Goal: Task Accomplishment & Management: Complete application form

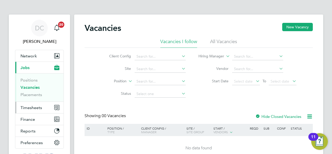
click at [34, 107] on span "Timesheets" at bounding box center [32, 107] width 22 height 5
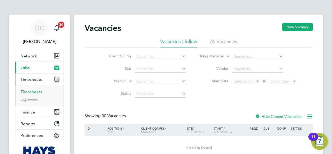
click at [30, 91] on link "Timesheets" at bounding box center [32, 91] width 22 height 5
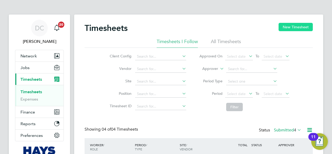
click at [296, 27] on button "New Timesheet" at bounding box center [296, 27] width 34 height 8
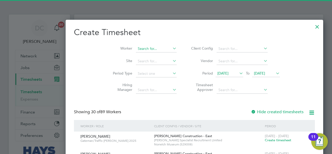
scroll to position [1032, 201]
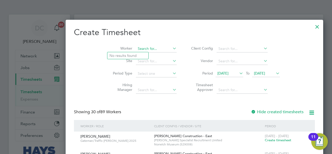
click at [136, 50] on input at bounding box center [156, 48] width 41 height 7
click at [129, 55] on li "Asad Jalal Sindhu" at bounding box center [128, 55] width 43 height 7
type input "[PERSON_NAME]"
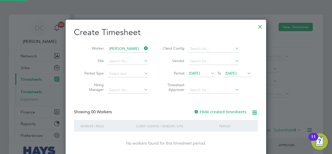
scroll to position [146, 201]
click at [237, 73] on span "19 Aug 2025" at bounding box center [231, 73] width 11 height 5
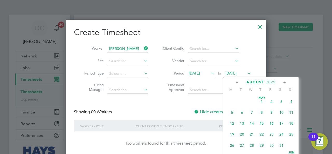
scroll to position [189, 0]
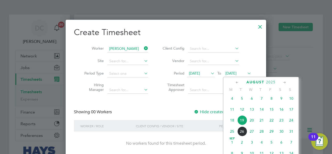
click at [293, 121] on span "24" at bounding box center [292, 120] width 10 height 10
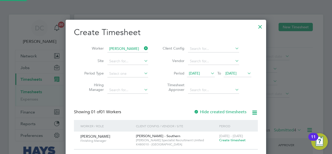
scroll to position [140, 201]
click at [198, 75] on span "12 Aug 2025" at bounding box center [194, 73] width 11 height 5
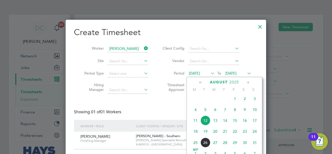
click at [197, 134] on span "18" at bounding box center [196, 131] width 10 height 10
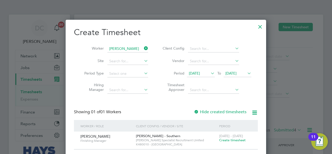
click at [218, 111] on label "Hide created timesheets" at bounding box center [220, 111] width 53 height 5
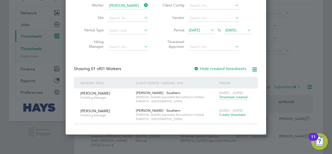
click at [228, 97] on span "Timesheet created" at bounding box center [233, 97] width 28 height 5
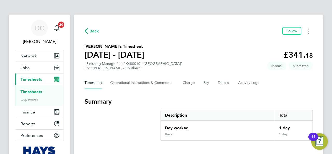
click at [311, 32] on button "Timesheets Menu" at bounding box center [308, 31] width 9 height 8
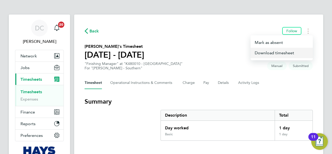
click at [277, 55] on link "Download timesheet" at bounding box center [282, 53] width 62 height 10
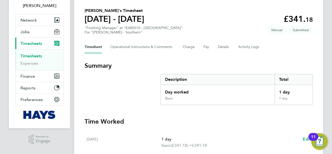
scroll to position [43, 0]
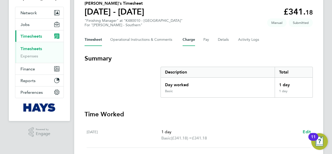
click at [193, 41] on button "Charge" at bounding box center [189, 39] width 12 height 12
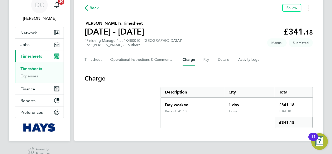
scroll to position [32, 0]
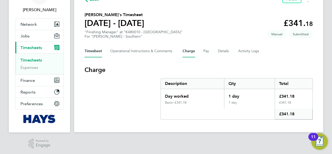
click at [88, 52] on button "Timesheet" at bounding box center [93, 51] width 17 height 12
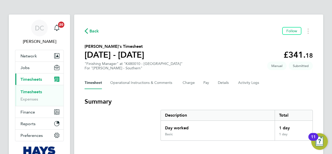
click at [217, 81] on div "Timesheet Operational Instructions & Comments Charge Pay Details Activity Logs" at bounding box center [199, 83] width 228 height 12
click at [219, 81] on button "Details" at bounding box center [224, 83] width 12 height 12
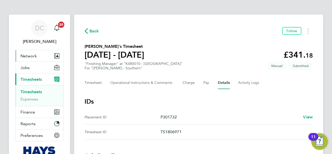
click at [28, 59] on button "Network" at bounding box center [39, 55] width 48 height 11
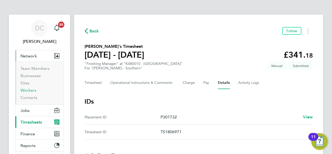
click at [31, 89] on link "Workers" at bounding box center [29, 90] width 16 height 5
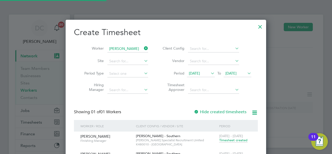
scroll to position [157, 201]
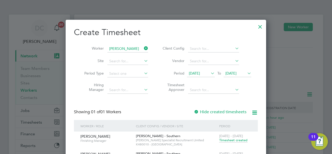
click at [262, 27] on div at bounding box center [260, 25] width 9 height 9
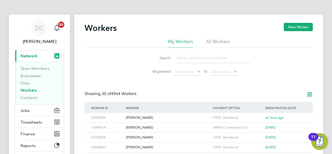
click at [30, 91] on link "Workers" at bounding box center [29, 90] width 16 height 5
click at [31, 89] on link "Workers" at bounding box center [29, 90] width 16 height 5
click at [140, 127] on div "[PERSON_NAME]" at bounding box center [168, 128] width 87 height 10
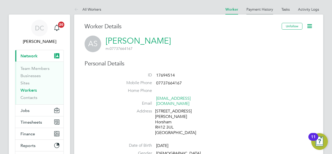
click at [263, 9] on link "Payment History" at bounding box center [260, 9] width 27 height 5
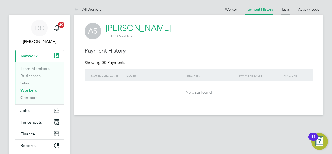
click at [289, 9] on link "Tasks" at bounding box center [286, 9] width 8 height 5
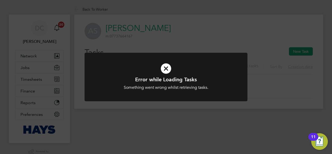
drag, startPoint x: 171, startPoint y: 73, endPoint x: 173, endPoint y: 65, distance: 7.7
click at [171, 73] on icon at bounding box center [166, 68] width 135 height 20
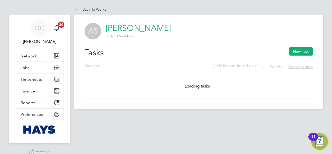
click at [164, 67] on div "Showing ... Sort By Creation date Hide completed tasks" at bounding box center [199, 68] width 228 height 11
click at [90, 10] on link "Back To Worker" at bounding box center [91, 9] width 34 height 5
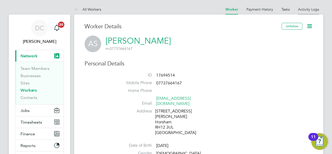
click at [312, 9] on link "Activity Logs" at bounding box center [308, 9] width 21 height 5
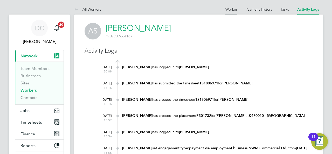
click at [231, 8] on link "Worker" at bounding box center [232, 9] width 12 height 5
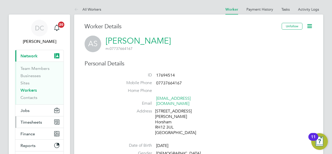
click at [29, 123] on span "Timesheets" at bounding box center [32, 122] width 22 height 5
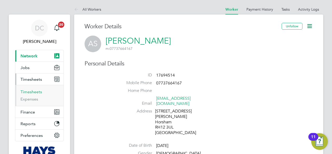
click at [34, 89] on link "Timesheets" at bounding box center [32, 91] width 22 height 5
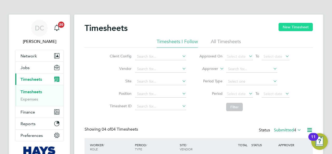
click at [285, 28] on button "New Timesheet" at bounding box center [296, 27] width 34 height 8
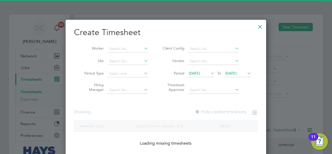
scroll to position [3, 2]
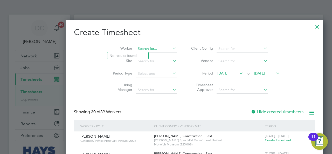
click at [136, 46] on input at bounding box center [156, 48] width 41 height 7
type input "asad"
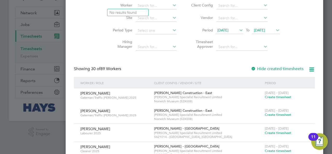
scroll to position [0, 0]
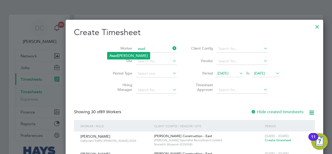
click at [123, 55] on li "Asad Jalal Sindhu" at bounding box center [128, 55] width 43 height 7
type input "[PERSON_NAME]"
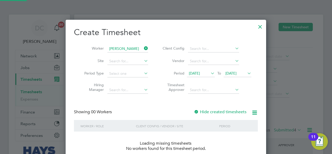
scroll to position [146, 201]
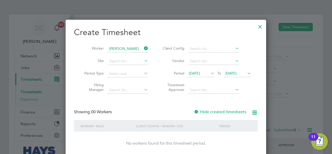
click at [237, 74] on span "19 Aug 2025" at bounding box center [231, 73] width 11 height 5
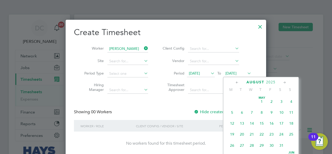
scroll to position [189, 0]
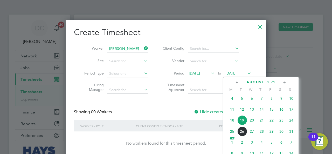
click at [294, 125] on span "24" at bounding box center [292, 120] width 10 height 10
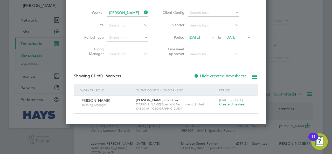
scroll to position [43, 0]
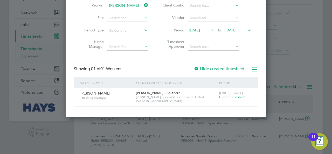
click at [210, 31] on icon at bounding box center [210, 29] width 0 height 7
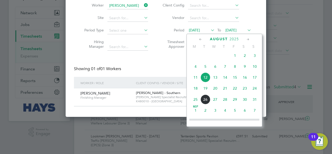
click at [243, 82] on span "16" at bounding box center [245, 77] width 10 height 10
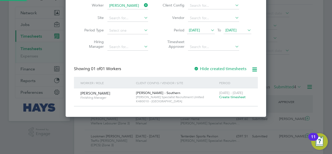
scroll to position [140, 201]
click at [235, 66] on label "Hide created timesheets" at bounding box center [220, 68] width 53 height 5
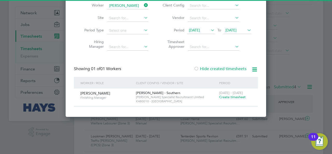
click at [227, 69] on label "Hide created timesheets" at bounding box center [220, 68] width 53 height 5
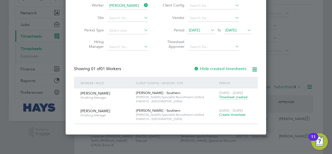
scroll to position [157, 201]
click at [228, 99] on div "16 - 22 Aug 2025 Timesheet created" at bounding box center [235, 95] width 35 height 14
click at [230, 97] on span "Timesheet created" at bounding box center [233, 97] width 28 height 5
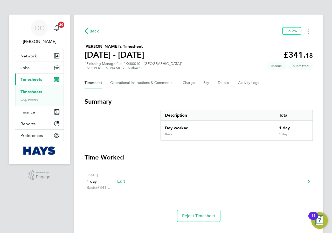
click at [309, 31] on circle "Timesheets Menu" at bounding box center [308, 31] width 1 height 1
click at [186, 82] on button "Charge" at bounding box center [189, 83] width 12 height 12
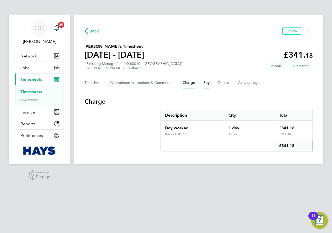
click at [206, 82] on button "Pay" at bounding box center [207, 83] width 6 height 12
click at [190, 82] on button "Charge" at bounding box center [189, 83] width 12 height 12
click at [223, 82] on button "Details" at bounding box center [224, 83] width 12 height 12
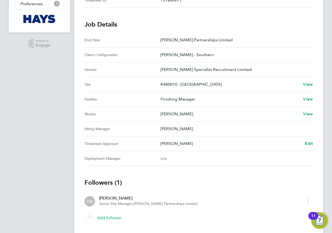
scroll to position [145, 0]
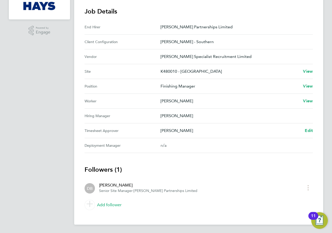
click at [106, 154] on div "[PERSON_NAME]" at bounding box center [148, 185] width 98 height 6
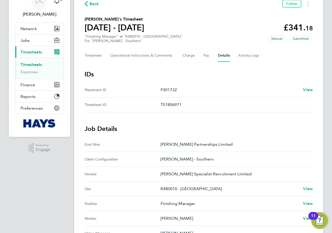
scroll to position [0, 0]
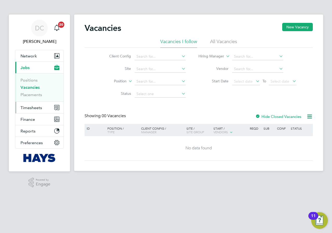
click at [33, 106] on span "Timesheets" at bounding box center [32, 107] width 22 height 5
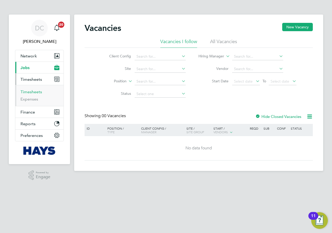
click at [31, 91] on link "Timesheets" at bounding box center [32, 91] width 22 height 5
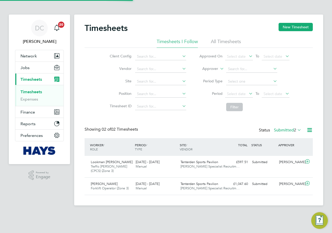
scroll to position [13, 45]
click at [297, 30] on button "New Timesheet" at bounding box center [296, 27] width 34 height 8
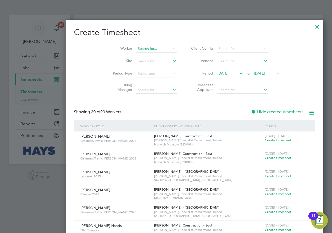
scroll to position [1035, 201]
click at [136, 49] on input at bounding box center [156, 48] width 41 height 7
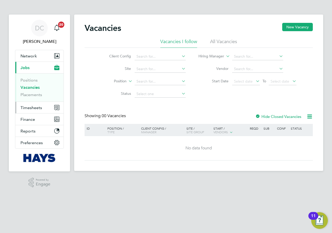
click at [31, 109] on span "Timesheets" at bounding box center [32, 107] width 22 height 5
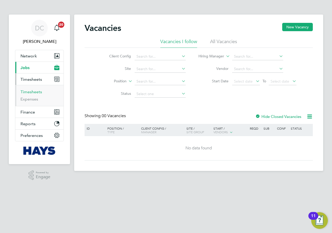
click at [36, 93] on link "Timesheets" at bounding box center [32, 91] width 22 height 5
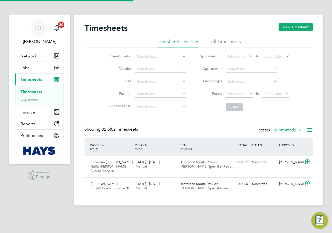
scroll to position [13, 45]
click at [290, 26] on button "New Timesheet" at bounding box center [296, 27] width 34 height 8
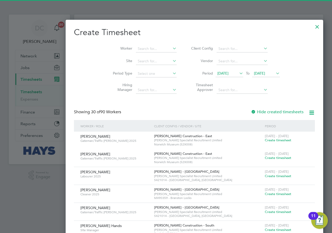
scroll to position [1035, 201]
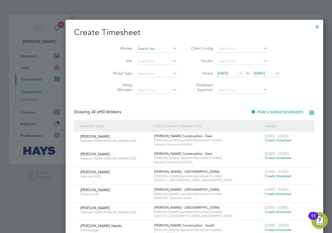
click at [136, 47] on input at bounding box center [156, 48] width 41 height 7
click at [136, 49] on input at bounding box center [156, 48] width 41 height 7
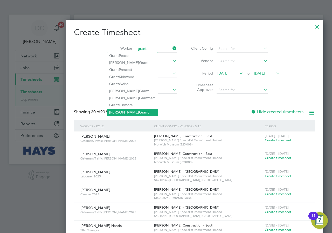
click at [116, 111] on li "Bradley Grant" at bounding box center [132, 112] width 51 height 7
type input "Bradley Grant"
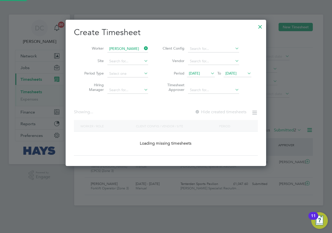
scroll to position [146, 201]
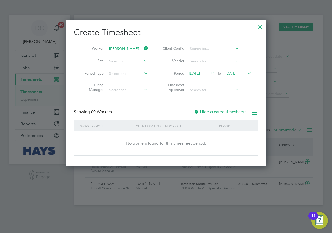
click at [241, 77] on span "19 Aug 2025" at bounding box center [238, 73] width 28 height 7
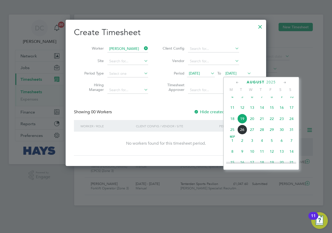
click at [237, 75] on span "19 Aug 2025" at bounding box center [231, 73] width 11 height 5
click at [272, 123] on span "22" at bounding box center [272, 119] width 10 height 10
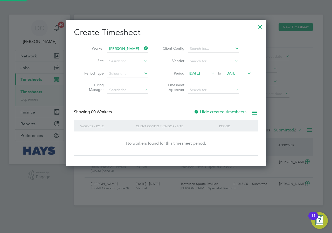
scroll to position [146, 201]
click at [200, 72] on span "12 Aug 2025" at bounding box center [194, 73] width 11 height 5
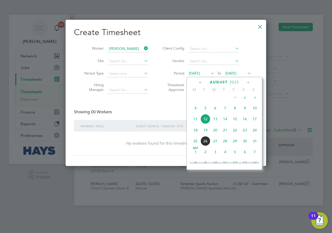
click at [244, 123] on span "16" at bounding box center [245, 119] width 10 height 10
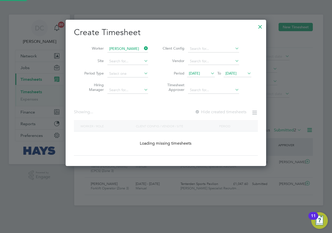
scroll to position [0, 0]
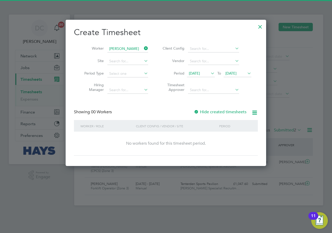
click at [236, 113] on label "Hide created timesheets" at bounding box center [220, 111] width 53 height 5
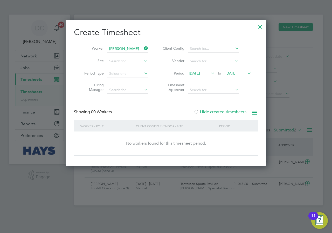
click at [235, 113] on label "Hide created timesheets" at bounding box center [220, 111] width 53 height 5
